Goal: Register for event/course

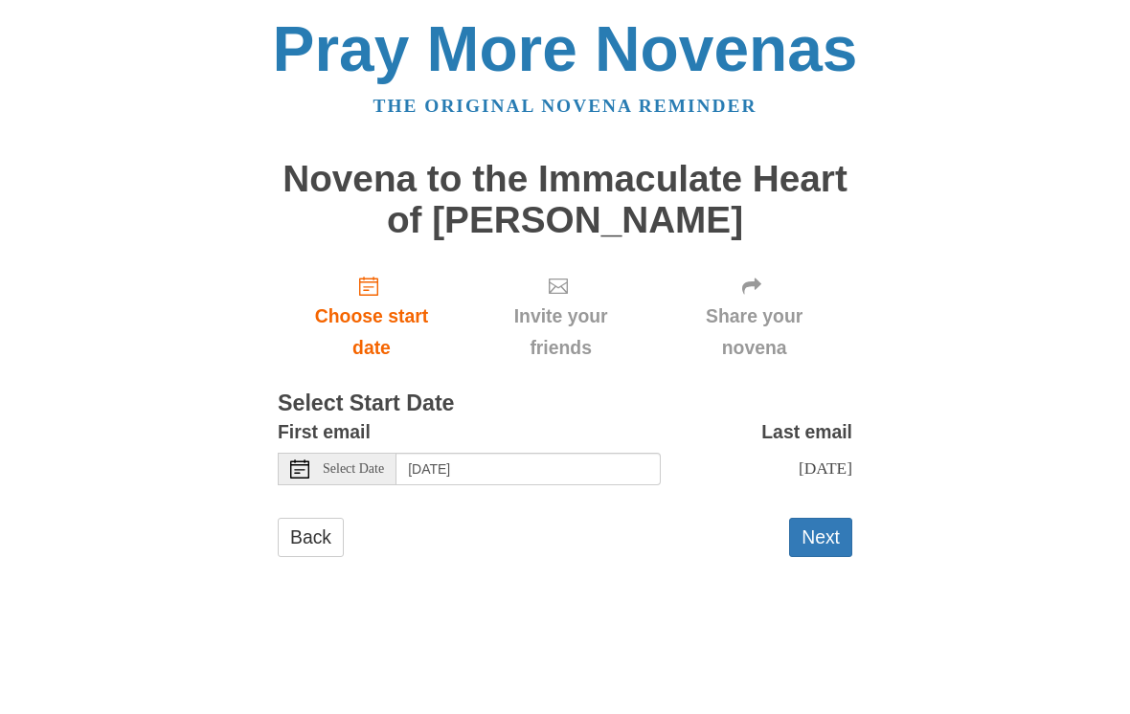
click at [382, 296] on link "Choose start date" at bounding box center [372, 317] width 188 height 114
click at [580, 459] on input "Tuesday, August 12th" at bounding box center [528, 469] width 264 height 33
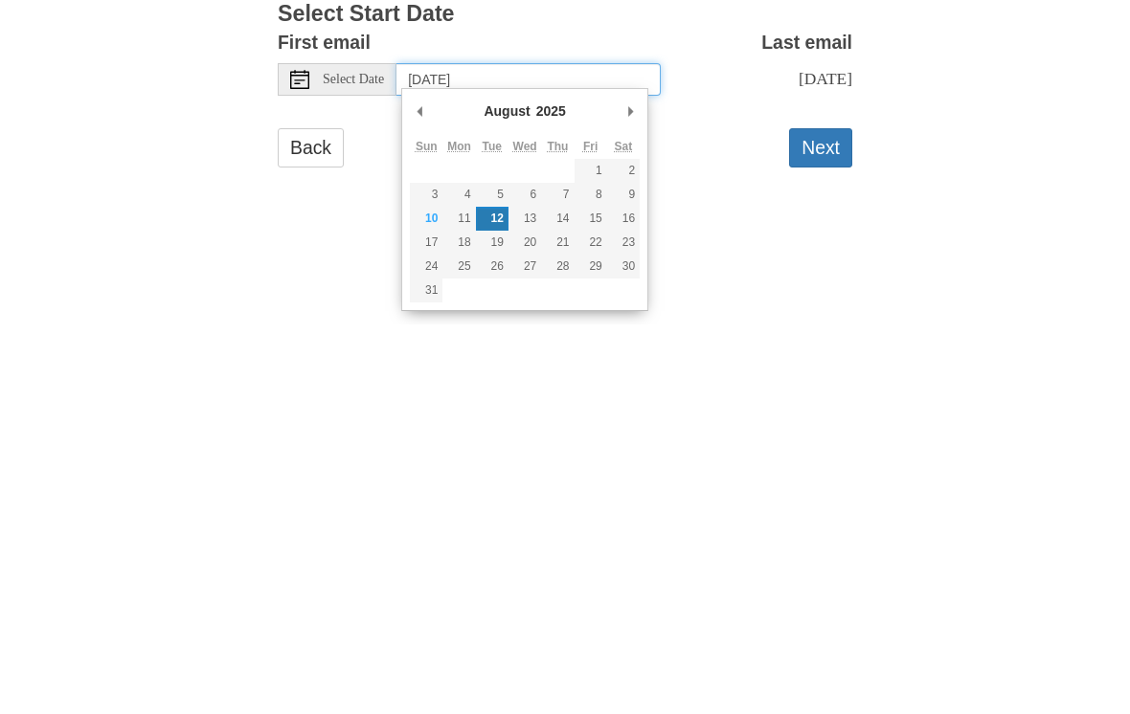
type input "Wednesday, August 13th"
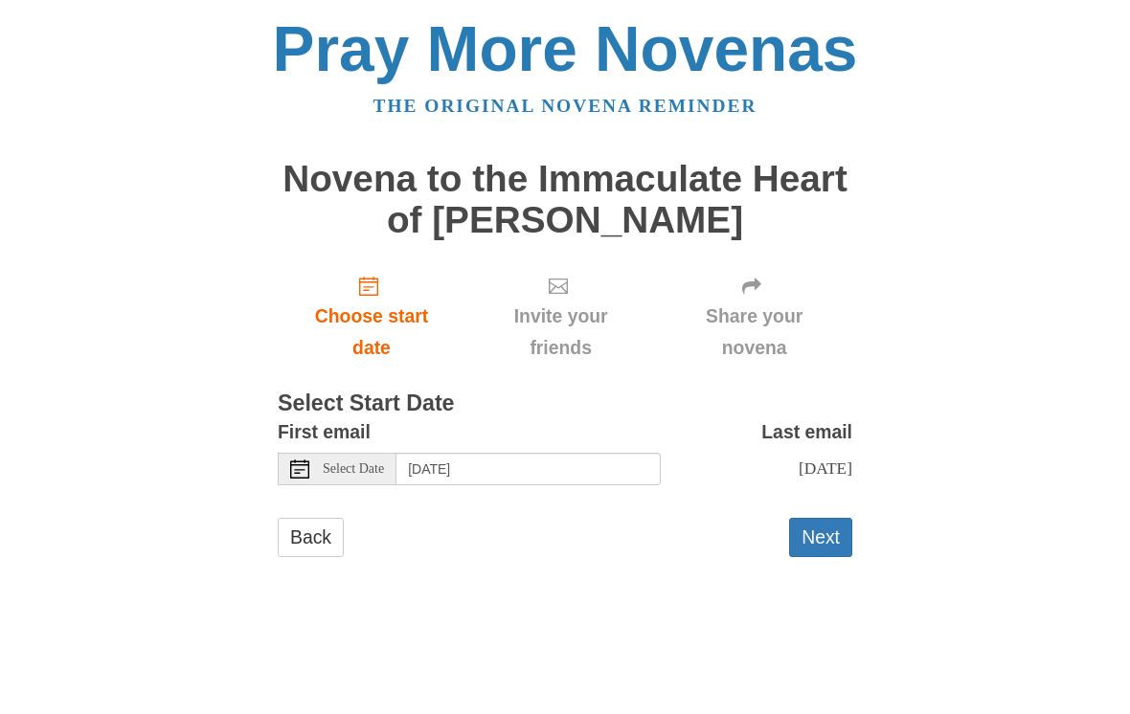
click at [820, 529] on button "Next" at bounding box center [820, 537] width 63 height 39
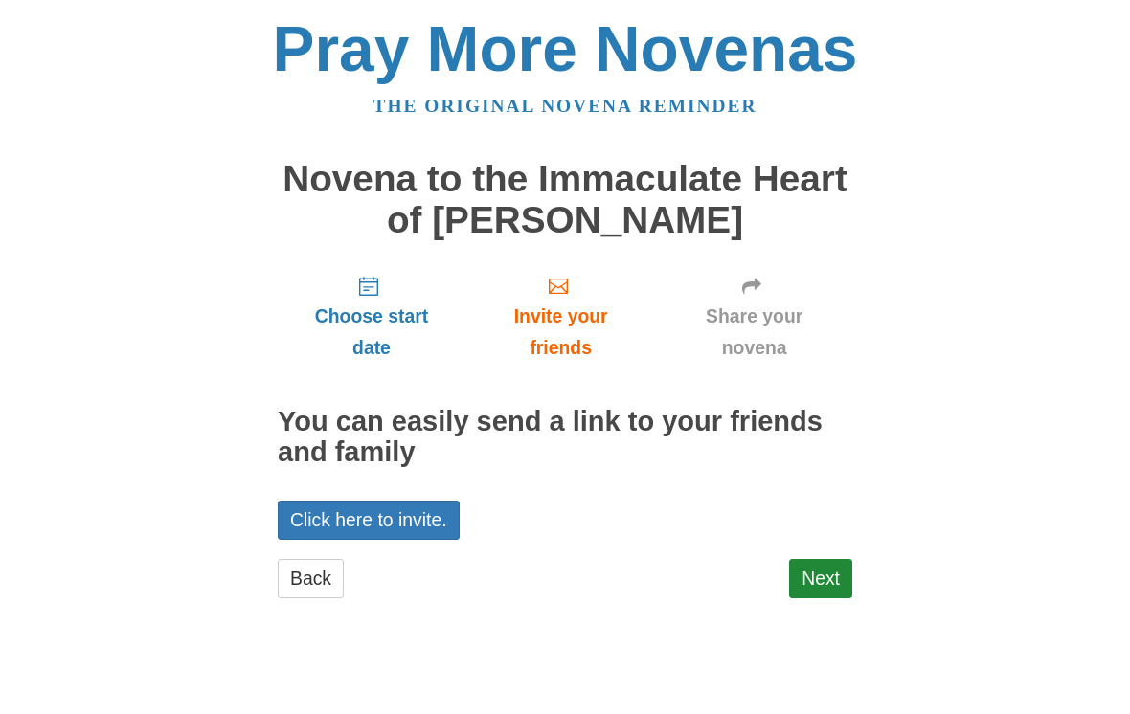
click at [821, 571] on link "Next" at bounding box center [820, 578] width 63 height 39
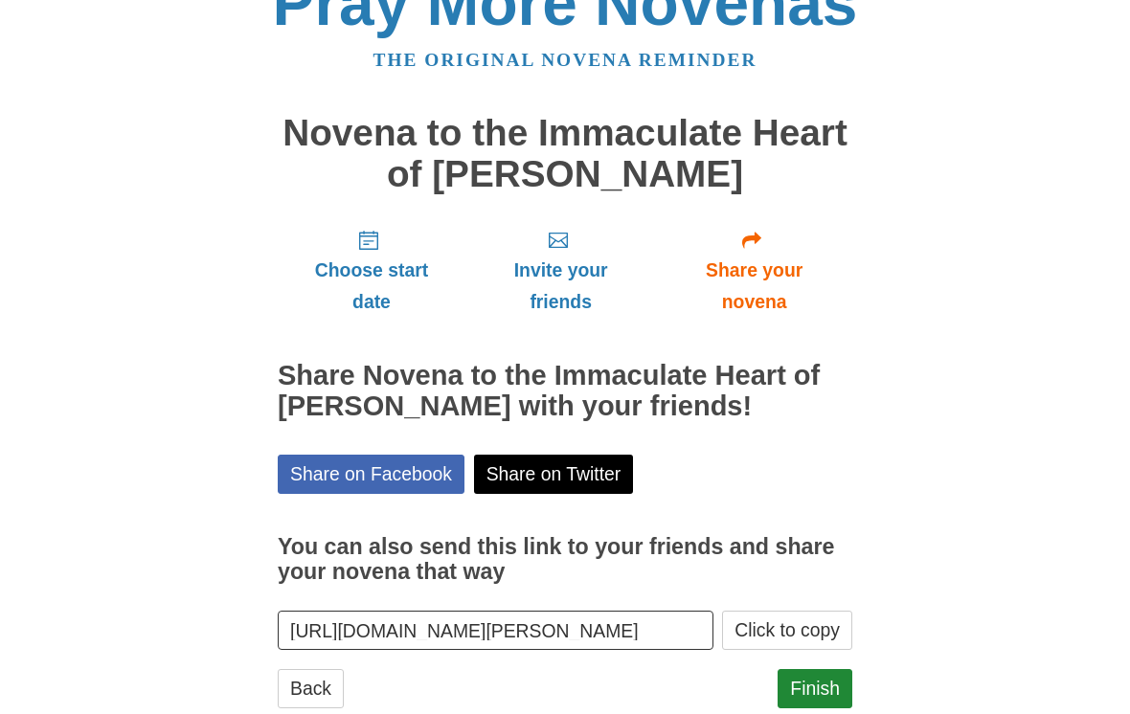
scroll to position [57, 0]
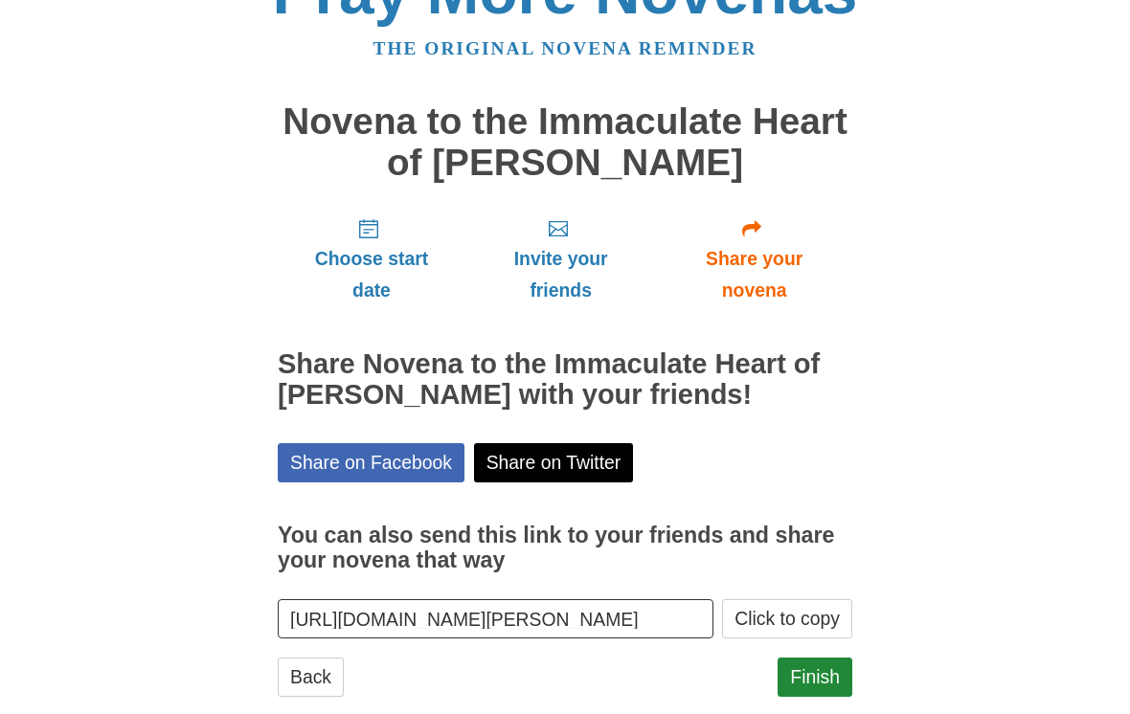
click at [1014, 556] on div "Pray More Novenas The original novena reminder Novena to the Immaculate Heart o…" at bounding box center [565, 348] width 929 height 810
click at [820, 668] on link "Finish" at bounding box center [815, 677] width 75 height 39
